Goal: Communication & Community: Answer question/provide support

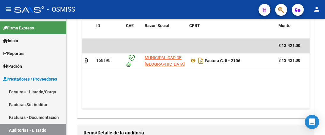
scroll to position [327, 0]
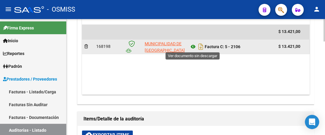
click at [195, 45] on icon at bounding box center [193, 46] width 8 height 7
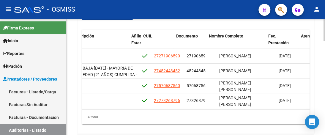
scroll to position [0, 470]
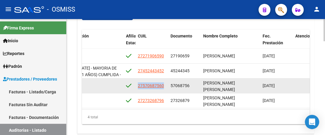
drag, startPoint x: 137, startPoint y: 85, endPoint x: 166, endPoint y: 87, distance: 29.5
click at [166, 87] on datatable-body-cell "27570687560" at bounding box center [152, 86] width 33 height 15
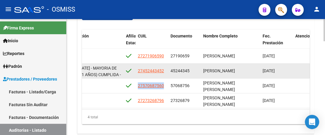
copy span "27570687560"
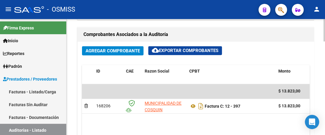
scroll to position [297, 0]
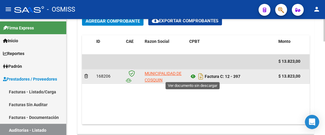
click at [194, 76] on icon at bounding box center [193, 76] width 8 height 7
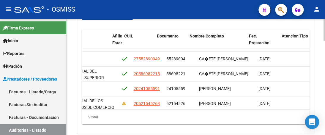
scroll to position [12, 484]
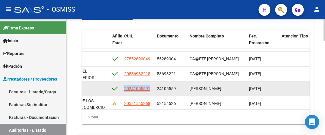
drag, startPoint x: 123, startPoint y: 90, endPoint x: 152, endPoint y: 92, distance: 28.9
click at [152, 92] on datatable-body-cell "20241055591" at bounding box center [138, 89] width 33 height 15
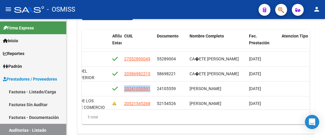
copy span "20241055591"
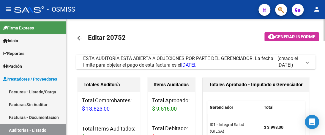
click at [308, 62] on span at bounding box center [307, 62] width 2 height 7
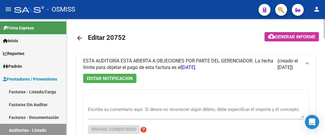
click at [115, 114] on textarea "Escriba su comentario aquí. Si desea no reconocer algún débito, debe especifica…" at bounding box center [196, 112] width 216 height 12
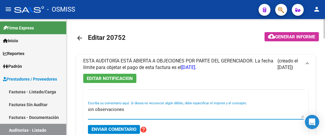
type textarea "sin observaciones"
click at [114, 131] on span "Enviar comentario" at bounding box center [114, 129] width 45 height 5
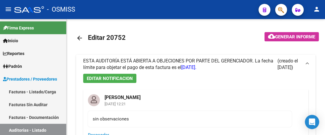
click at [132, 13] on div "- OSMISS" at bounding box center [134, 9] width 240 height 13
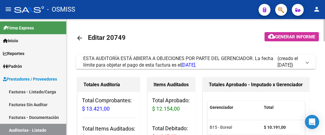
scroll to position [30, 0]
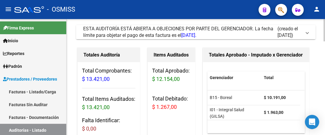
click at [309, 33] on mat-expansion-panel-header "ESTA AUDITORÍA ESTÁ ABIERTA A OBJECIONES POR PARTE DEL GERENCIADOR. La fecha lí…" at bounding box center [196, 32] width 240 height 14
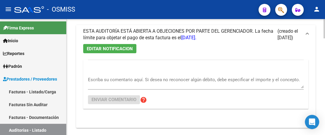
click at [134, 85] on textarea "Escriba su comentario aquí. Si desea no reconocer algún débito, debe especifica…" at bounding box center [196, 82] width 216 height 12
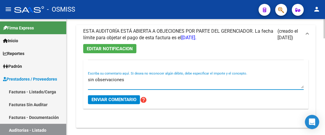
type textarea "sin observaciones"
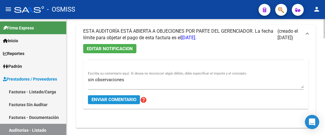
click at [131, 99] on span "Enviar comentario" at bounding box center [114, 99] width 45 height 5
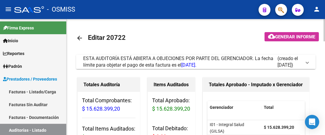
click at [307, 63] on span at bounding box center [307, 62] width 2 height 7
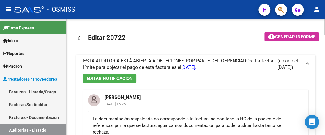
click at [81, 39] on mat-icon "arrow_back" at bounding box center [79, 38] width 7 height 7
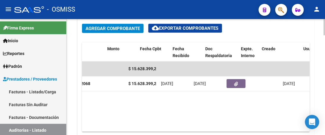
scroll to position [0, 172]
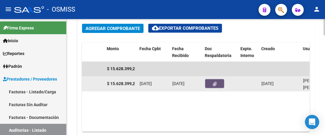
click at [217, 79] on button "button" at bounding box center [214, 83] width 19 height 9
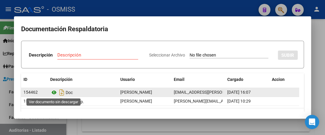
click at [55, 92] on icon at bounding box center [54, 92] width 8 height 7
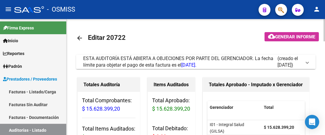
click at [306, 61] on span at bounding box center [307, 62] width 2 height 7
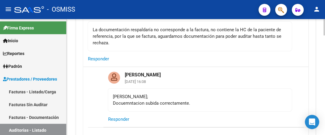
scroll to position [119, 0]
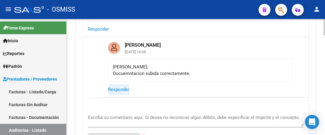
click at [122, 89] on span "Responder" at bounding box center [118, 89] width 21 height 5
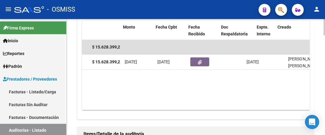
scroll to position [0, 199]
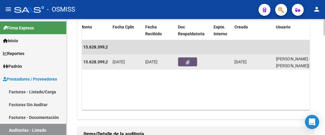
click at [193, 61] on button "button" at bounding box center [187, 61] width 19 height 9
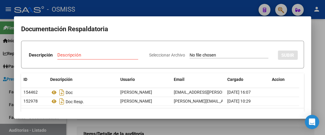
click at [130, 7] on div at bounding box center [162, 67] width 325 height 135
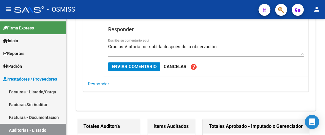
scroll to position [149, 0]
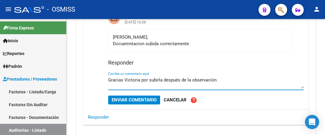
click at [221, 77] on textarea "Gracias Victoria por subirla después de la observación" at bounding box center [206, 83] width 196 height 12
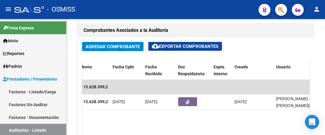
scroll to position [506, 0]
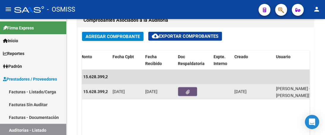
click at [183, 91] on button "button" at bounding box center [187, 91] width 19 height 9
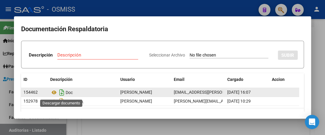
click at [62, 93] on icon "Descargar documento" at bounding box center [62, 93] width 8 height 10
click at [152, 4] on div at bounding box center [162, 67] width 325 height 135
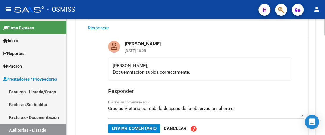
scroll to position [149, 0]
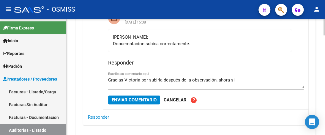
click at [235, 78] on textarea "Gracias Victoria por subirla después de la observación, ahora si" at bounding box center [206, 83] width 196 height 12
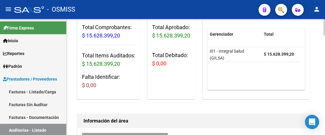
scroll to position [297, 0]
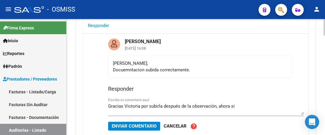
scroll to position [119, 0]
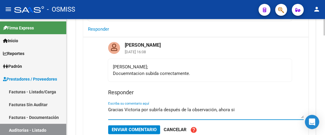
click at [237, 110] on textarea "Gracias Victoria por subirla después de la observación, ahora si" at bounding box center [206, 112] width 196 height 12
click at [216, 109] on textarea "Gracias [PERSON_NAME] por subirla después de la observación, ahora si se levant…" at bounding box center [206, 112] width 196 height 12
type textarea "Gracias [PERSON_NAME] por subirla después de la aclaración, ahora si se levanta…"
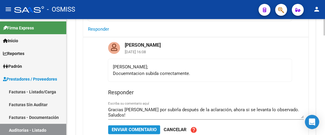
click at [143, 128] on span "Enviar comentario" at bounding box center [134, 129] width 45 height 5
